Goal: Book appointment/travel/reservation

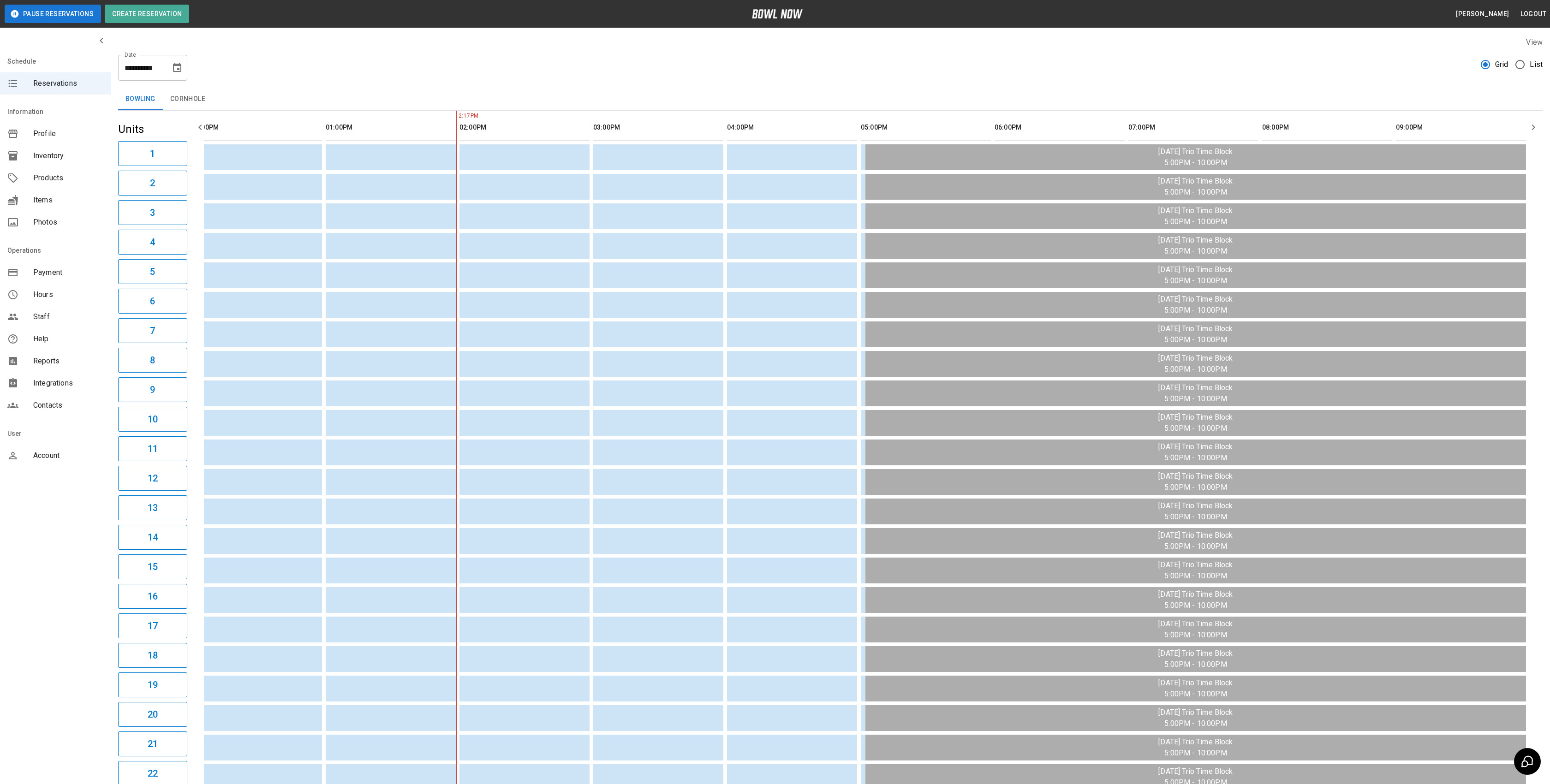
scroll to position [0, 25]
click at [178, 66] on icon "Choose date, selected date is Aug 12, 2025" at bounding box center [177, 68] width 11 height 11
click at [117, 151] on button "5" at bounding box center [123, 151] width 17 height 17
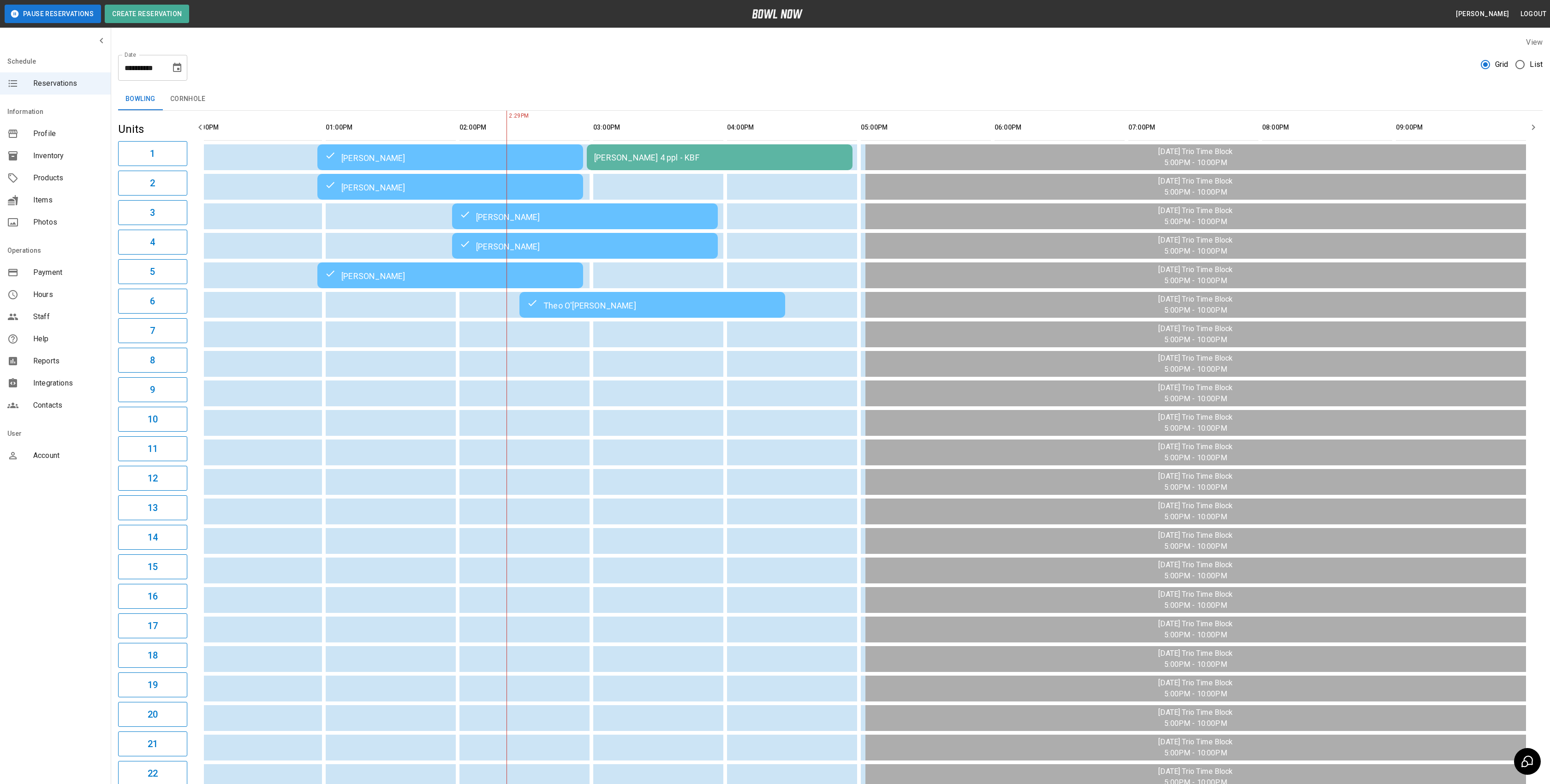
click at [460, 155] on div "[PERSON_NAME]" at bounding box center [450, 157] width 251 height 11
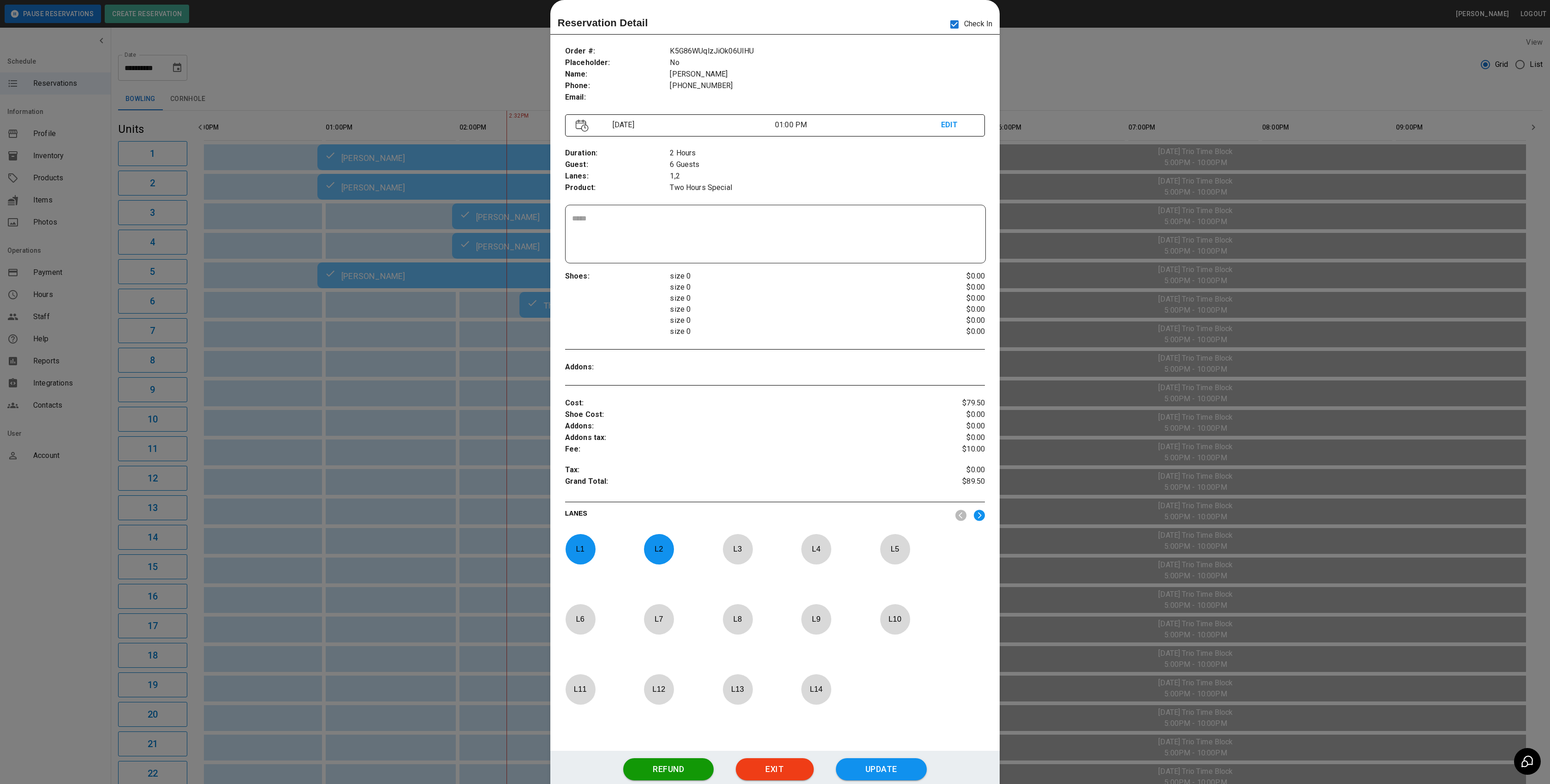
scroll to position [0, 0]
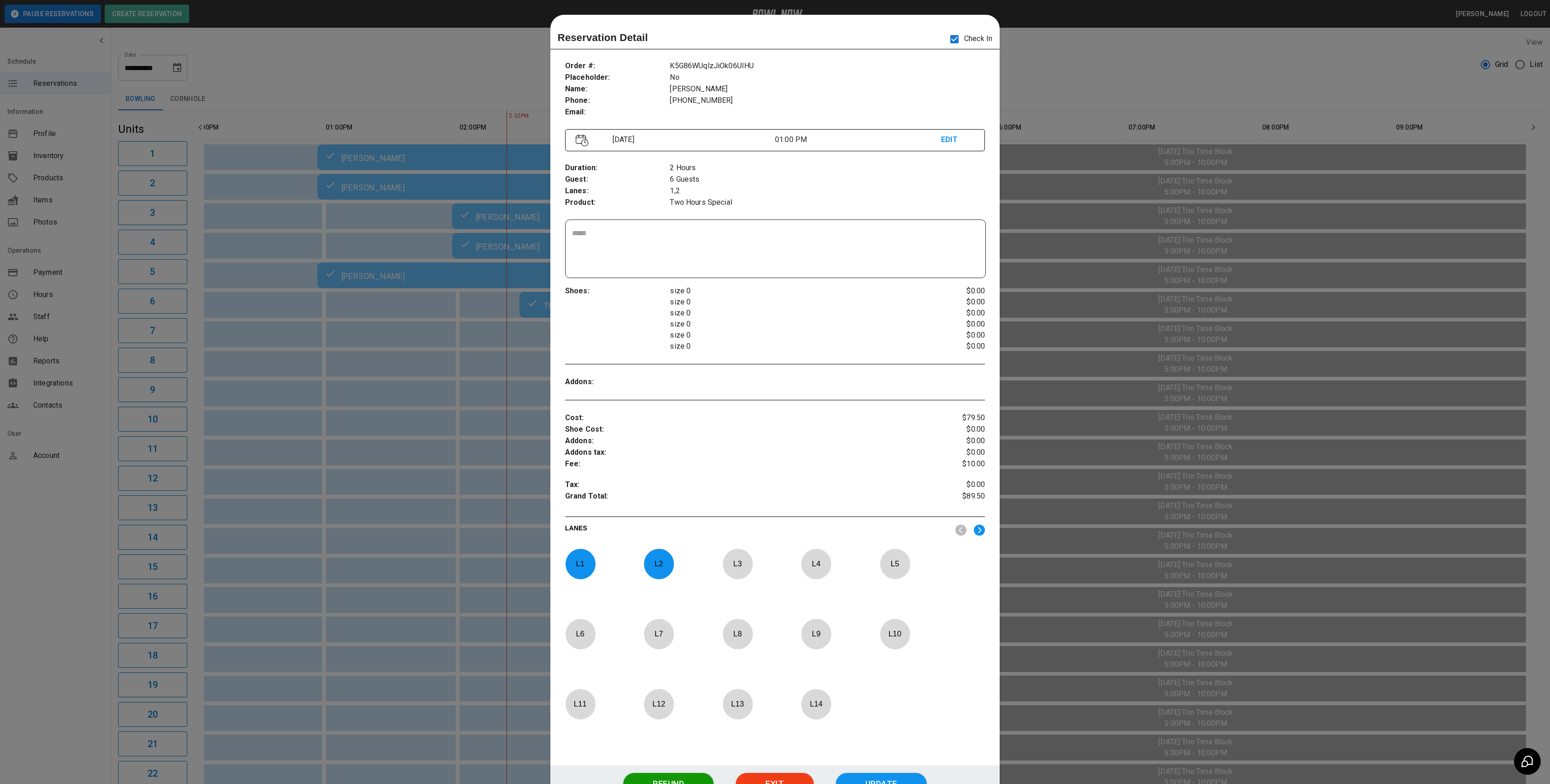
click at [455, 55] on div at bounding box center [775, 392] width 1550 height 784
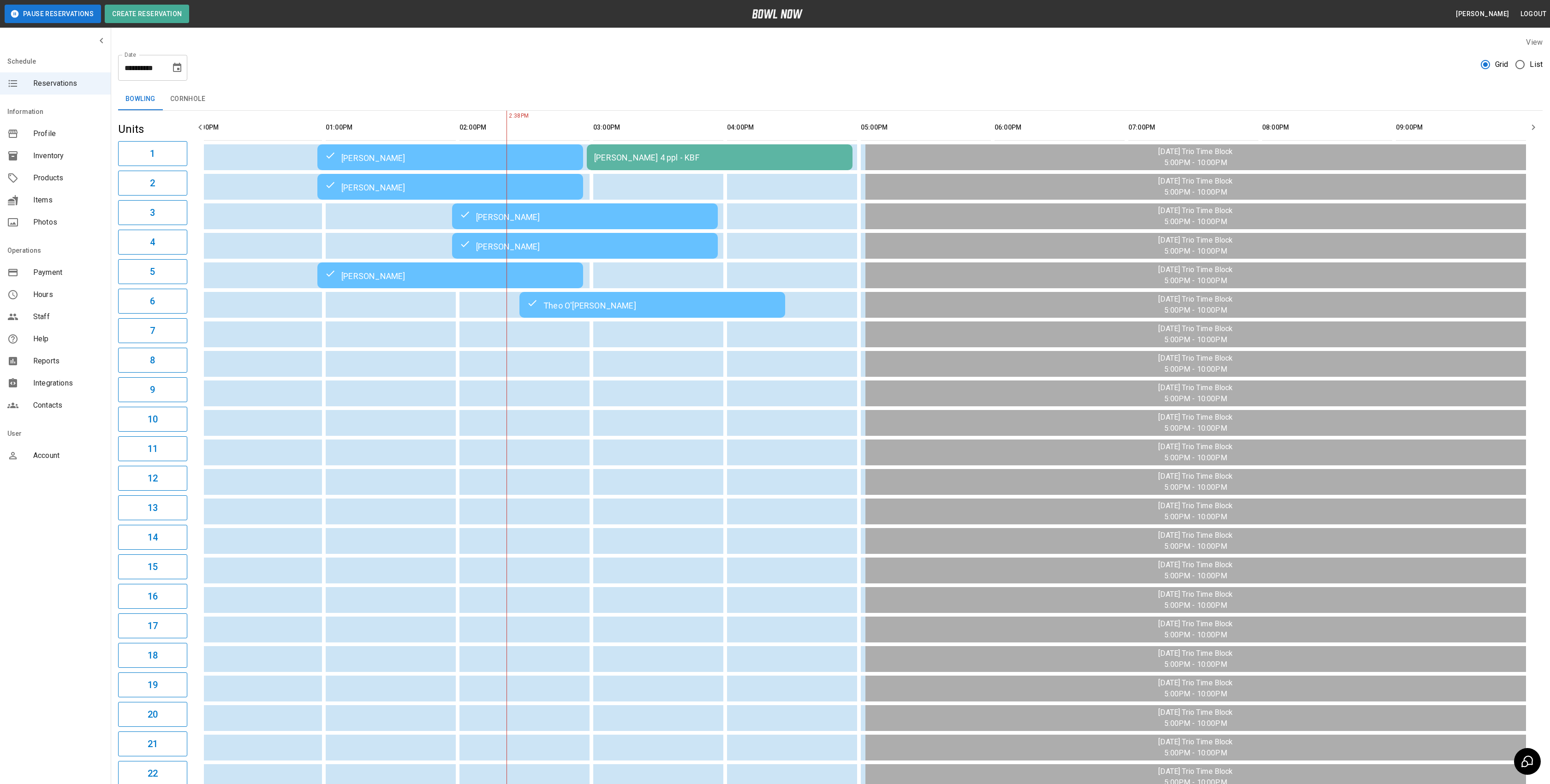
click at [175, 60] on button "Choose date, selected date is Aug 5, 2025" at bounding box center [177, 67] width 19 height 19
click at [203, 151] on button "9" at bounding box center [197, 151] width 17 height 17
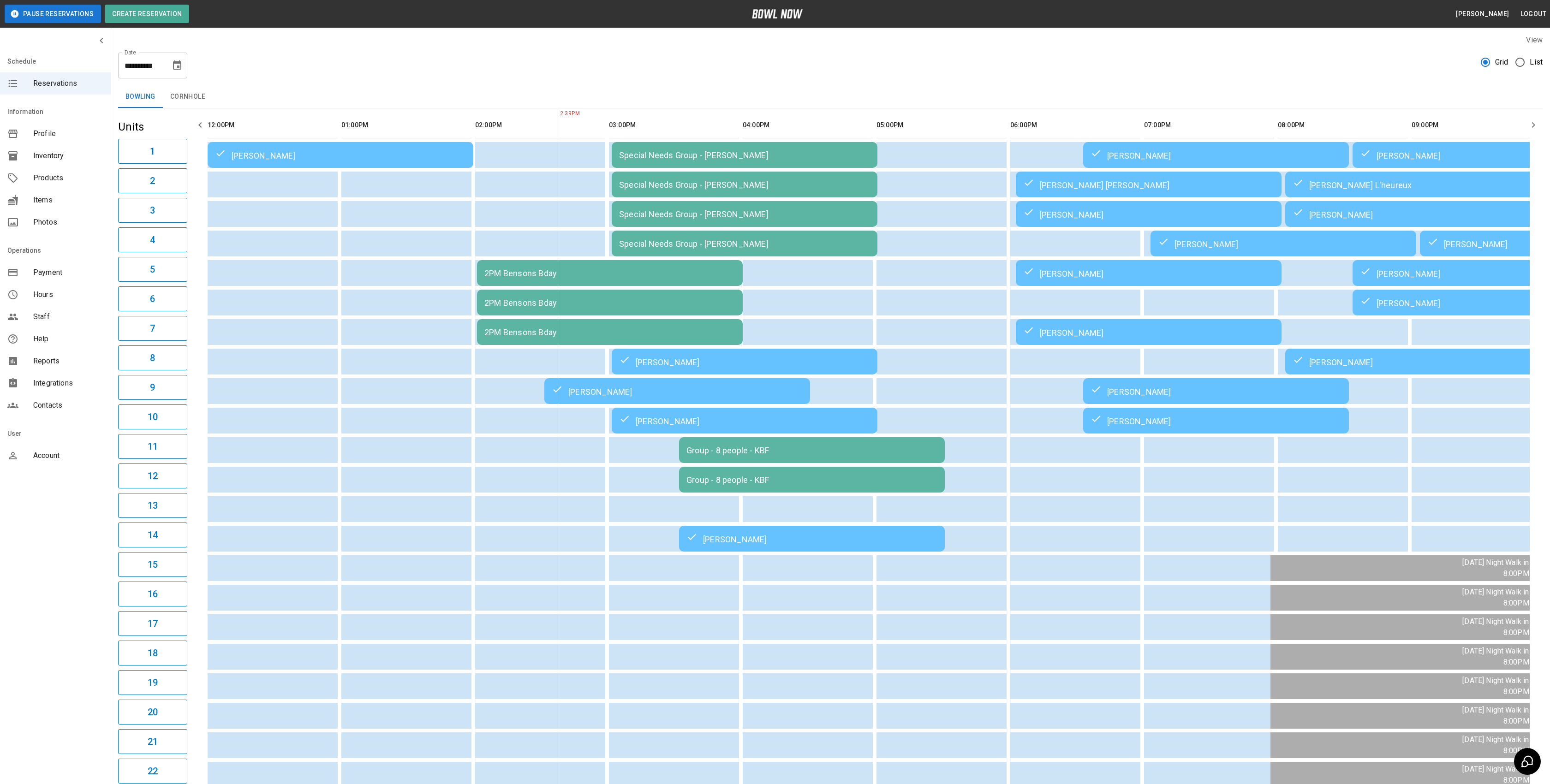
click at [177, 69] on icon "Choose date, selected date is Aug 9, 2025" at bounding box center [178, 64] width 8 height 9
click at [200, 162] on button "16" at bounding box center [197, 166] width 17 height 17
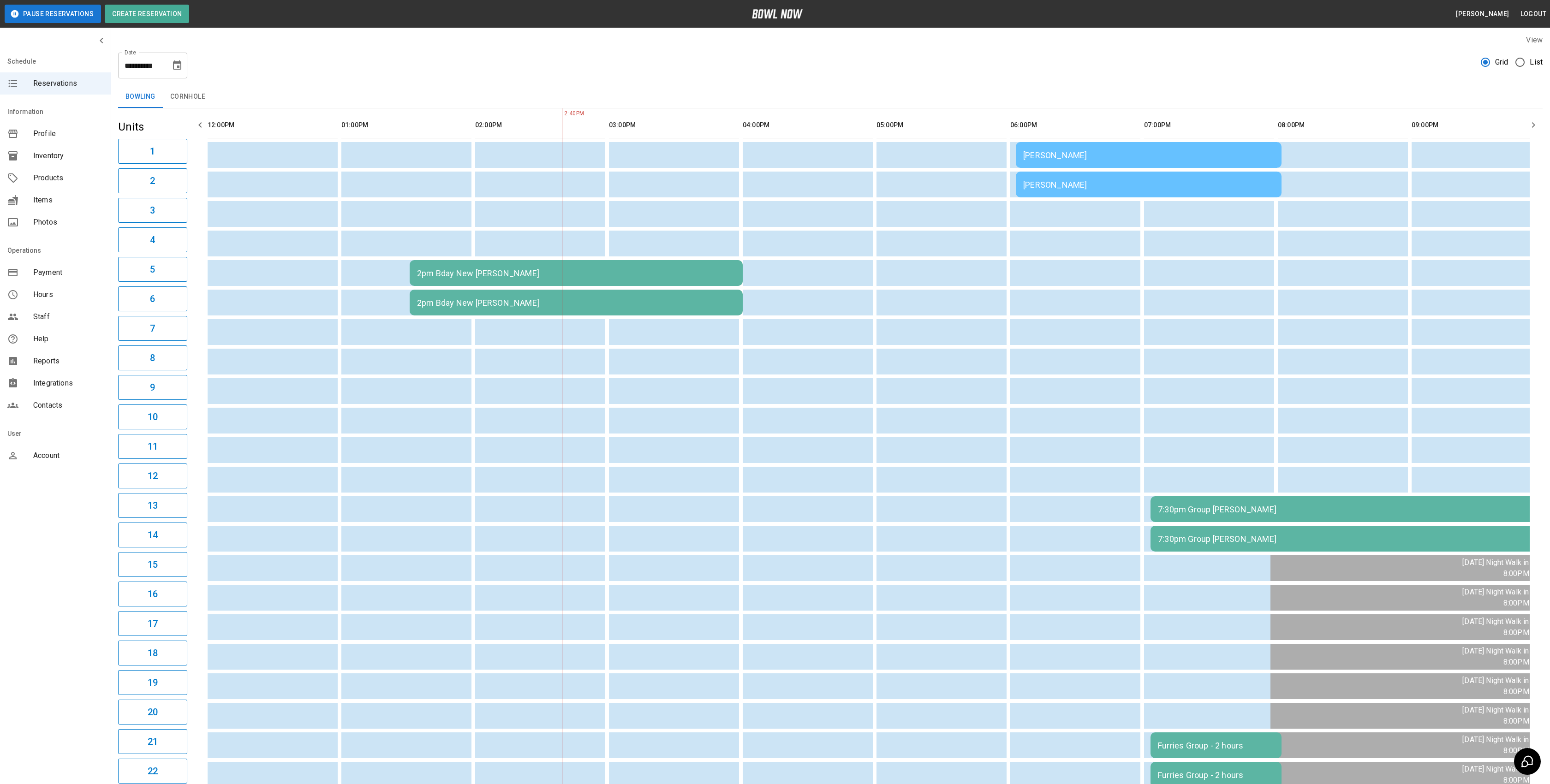
type input "**********"
